Goal: Information Seeking & Learning: Learn about a topic

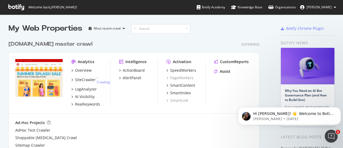
click at [21, 8] on icon at bounding box center [16, 7] width 16 height 6
click at [81, 71] on div "Overview" at bounding box center [83, 70] width 17 height 5
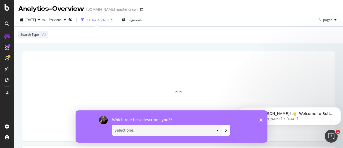
click at [216, 128] on select "Select one... Analyst/BI C-level Leadership Content Manager Engineer Marketing …" at bounding box center [166, 130] width 109 height 10
select select "Analyst/BI"
click at [112, 125] on select "Select one... Analyst/BI C-level Leadership Content Manager Engineer Marketing …" at bounding box center [166, 130] width 109 height 10
click at [225, 128] on icon "Submit your response" at bounding box center [226, 130] width 4 height 4
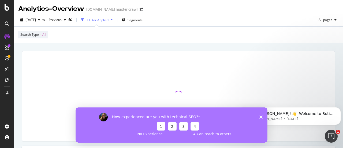
click at [261, 115] on icon "Close survey" at bounding box center [260, 116] width 3 height 3
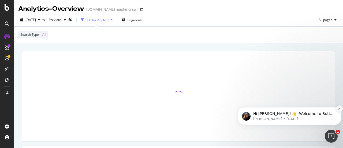
click at [339, 107] on icon "Dismiss notification" at bounding box center [339, 108] width 3 height 3
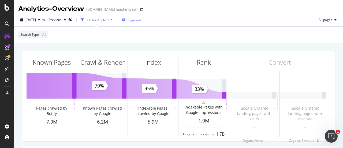
click at [141, 19] on span "Segments" at bounding box center [135, 20] width 15 height 5
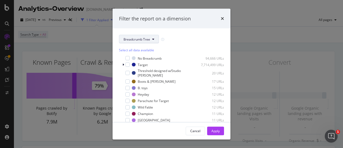
click at [152, 38] on icon "modal" at bounding box center [153, 39] width 2 height 3
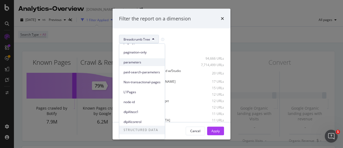
scroll to position [23, 0]
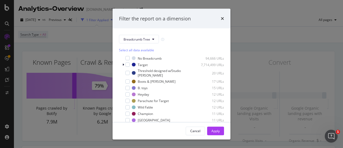
click at [198, 28] on div "Filter the report on a dimension" at bounding box center [172, 19] width 118 height 20
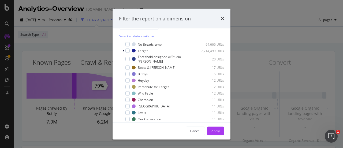
scroll to position [0, 0]
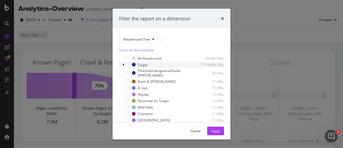
click at [123, 63] on icon "modal" at bounding box center [123, 64] width 2 height 3
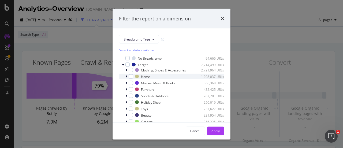
click at [127, 78] on icon "modal" at bounding box center [127, 76] width 2 height 3
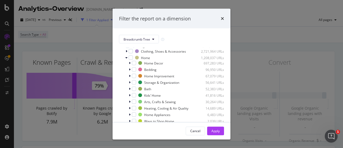
scroll to position [27, 0]
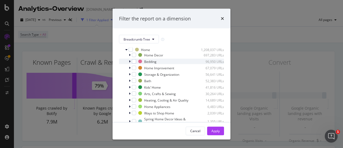
click at [130, 63] on icon "modal" at bounding box center [130, 61] width 2 height 3
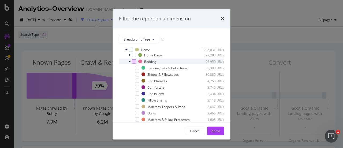
click at [133, 63] on div "modal" at bounding box center [134, 61] width 4 height 4
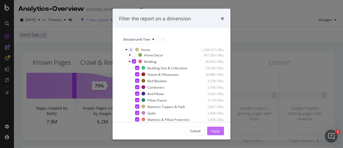
click at [214, 131] on div "Apply" at bounding box center [215, 130] width 8 height 5
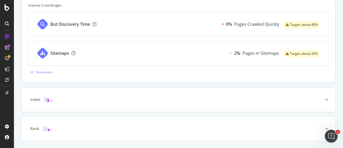
scroll to position [241, 0]
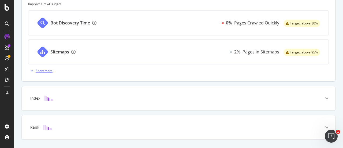
click at [44, 67] on div "Show more" at bounding box center [40, 70] width 24 height 8
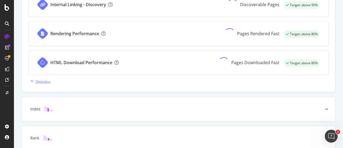
scroll to position [399, 0]
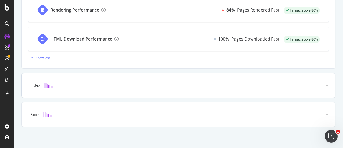
click at [319, 85] on div at bounding box center [326, 85] width 17 height 24
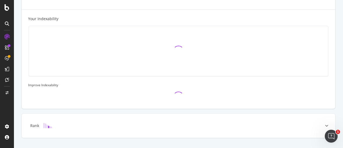
scroll to position [201, 0]
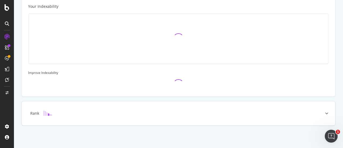
click at [325, 113] on icon at bounding box center [326, 112] width 3 height 3
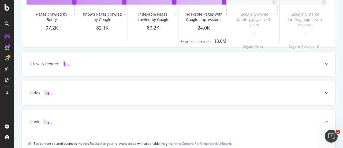
scroll to position [0, 0]
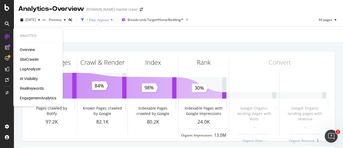
click at [32, 50] on div "Overview" at bounding box center [27, 49] width 15 height 5
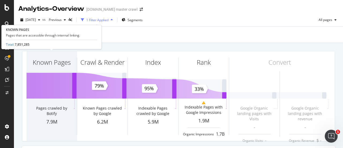
click at [51, 69] on div "Known Pages" at bounding box center [52, 71] width 50 height 41
click at [42, 87] on div "Known Pages" at bounding box center [52, 71] width 50 height 41
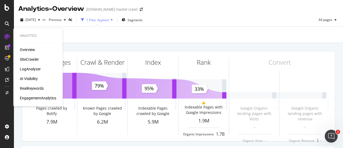
click at [30, 60] on div "SiteCrawler" at bounding box center [29, 59] width 19 height 5
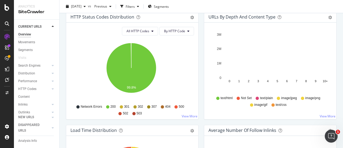
scroll to position [134, 0]
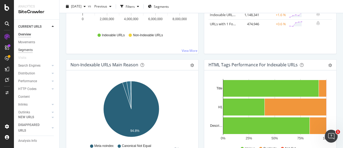
click at [27, 49] on div "Segments" at bounding box center [25, 50] width 14 height 6
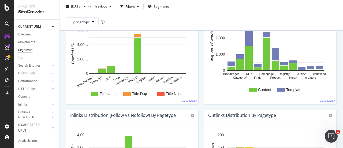
scroll to position [482, 0]
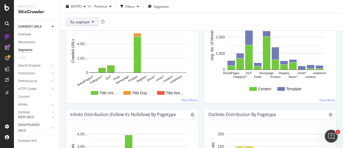
click at [84, 22] on span "By: pagetype" at bounding box center [79, 21] width 19 height 5
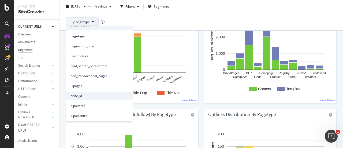
scroll to position [0, 0]
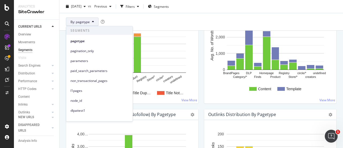
click at [149, 25] on div "By: pagetype" at bounding box center [200, 21] width 283 height 17
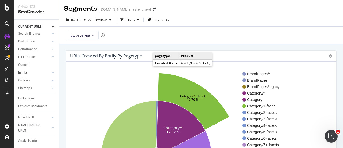
scroll to position [38, 0]
click at [33, 95] on div "Url Explorer" at bounding box center [26, 98] width 17 height 6
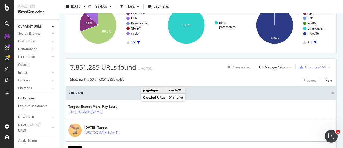
scroll to position [80, 0]
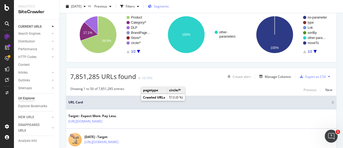
click at [165, 4] on span "Segments" at bounding box center [161, 6] width 15 height 5
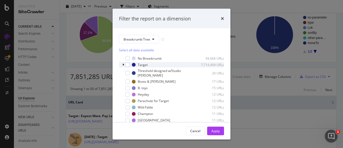
click at [123, 63] on icon "modal" at bounding box center [123, 64] width 2 height 3
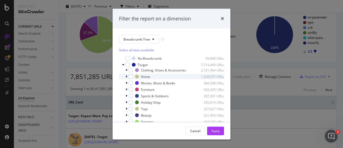
click at [126, 78] on icon "modal" at bounding box center [127, 76] width 2 height 3
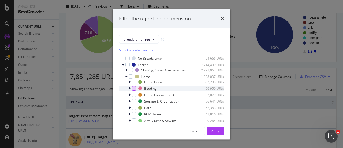
click at [135, 90] on div "modal" at bounding box center [134, 88] width 4 height 4
click at [214, 130] on div "Apply" at bounding box center [215, 130] width 8 height 5
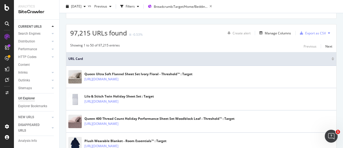
scroll to position [134, 0]
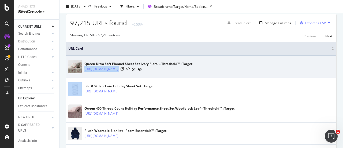
drag, startPoint x: 276, startPoint y: 69, endPoint x: 316, endPoint y: 65, distance: 40.1
click at [316, 65] on div "Queen Ultra Soft Flannel Sheet Set Ivory Floral - Threshold™ : Target [URL][DOM…" at bounding box center [201, 66] width 266 height 13
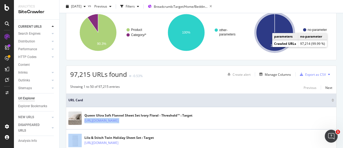
scroll to position [114, 0]
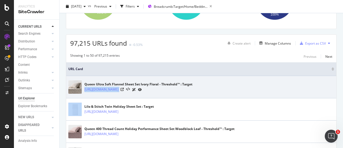
click at [208, 80] on div "Queen Ultra Soft Flannel Sheet Set Ivory Floral - Threshold™ : Target [URL][DOM…" at bounding box center [201, 86] width 266 height 13
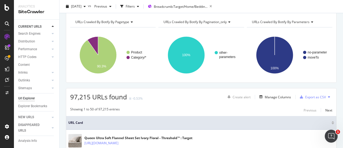
scroll to position [87, 0]
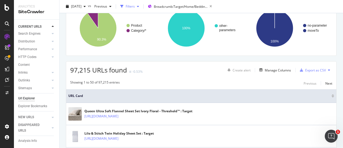
click at [135, 5] on div "Filters" at bounding box center [130, 6] width 9 height 5
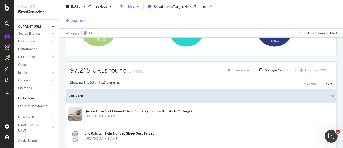
click at [135, 5] on div "Filters" at bounding box center [130, 6] width 9 height 5
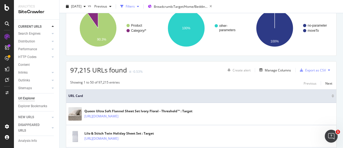
click at [135, 6] on div "Filters" at bounding box center [130, 6] width 9 height 5
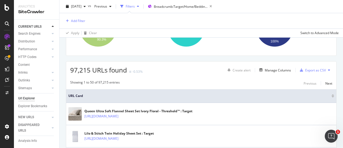
click at [135, 6] on div "Filters" at bounding box center [130, 6] width 9 height 5
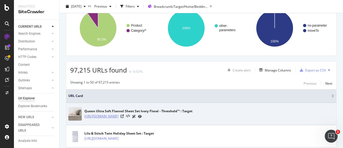
click at [118, 113] on link "[URL][DOMAIN_NAME]" at bounding box center [101, 115] width 34 height 5
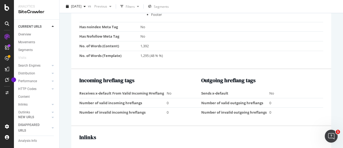
scroll to position [589, 0]
